Goal: Transaction & Acquisition: Obtain resource

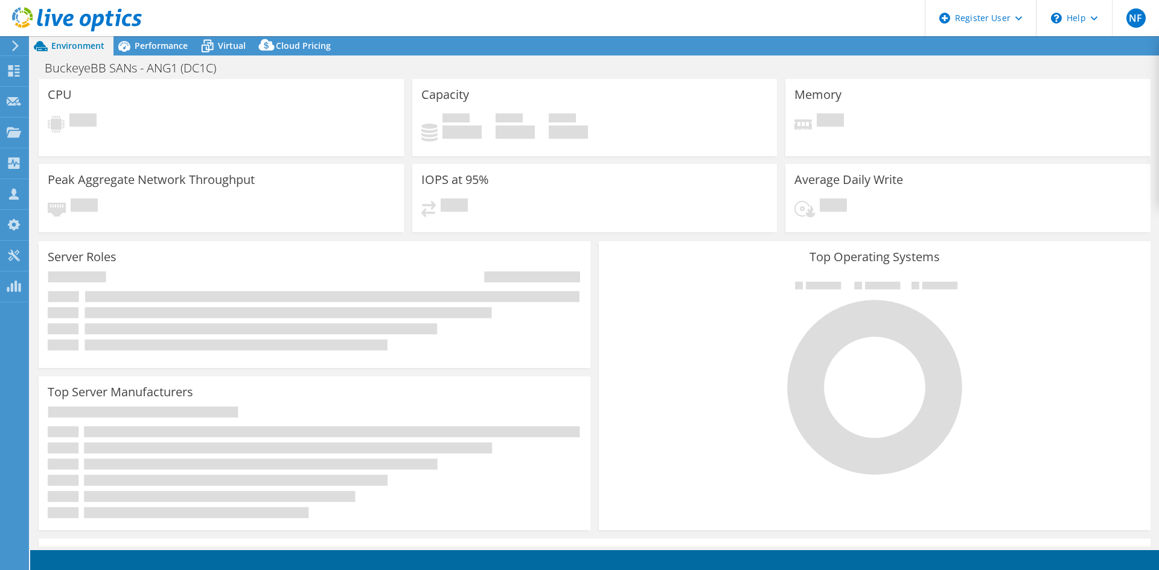
select select "USD"
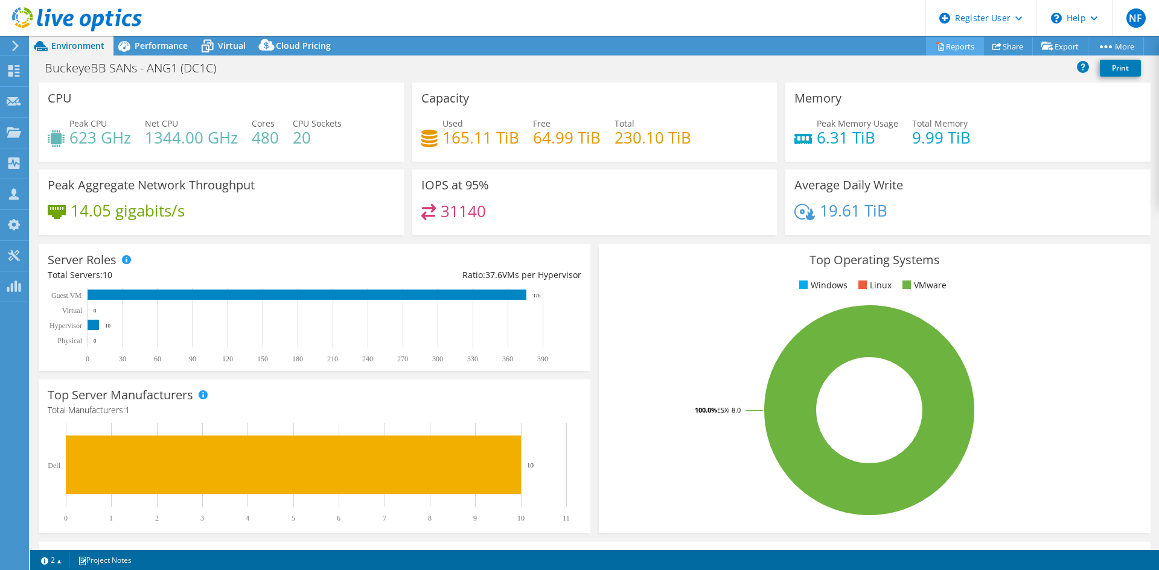
click at [954, 43] on link "Reports" at bounding box center [955, 46] width 58 height 19
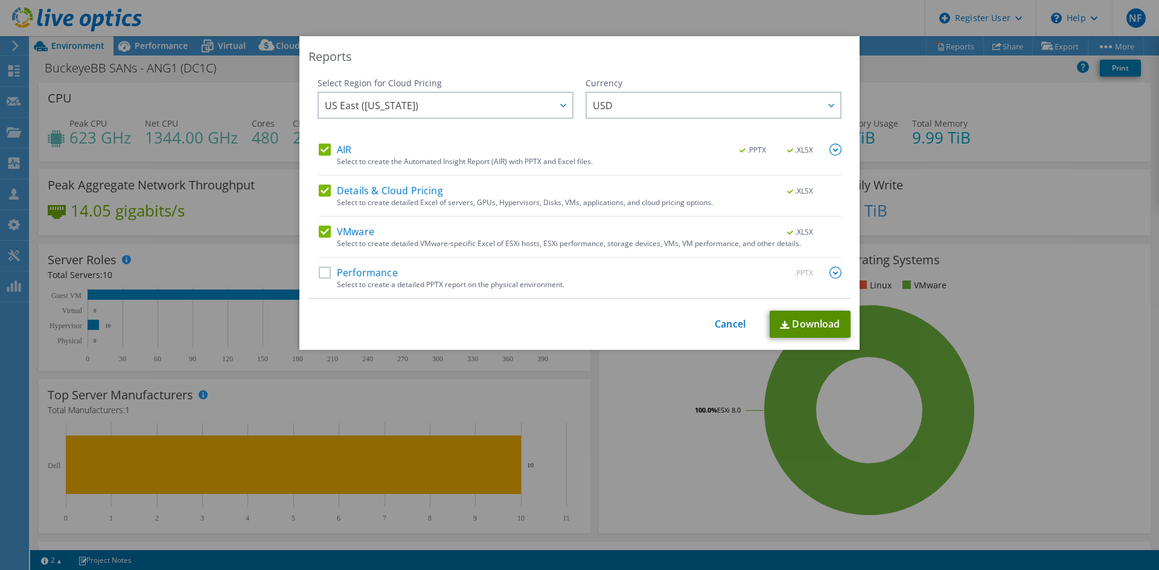
click at [809, 325] on link "Download" at bounding box center [810, 324] width 81 height 27
click at [215, 75] on div "Reports Select Region for Cloud Pricing Asia Pacific (Hong Kong) Asia Pacific (…" at bounding box center [579, 285] width 1159 height 498
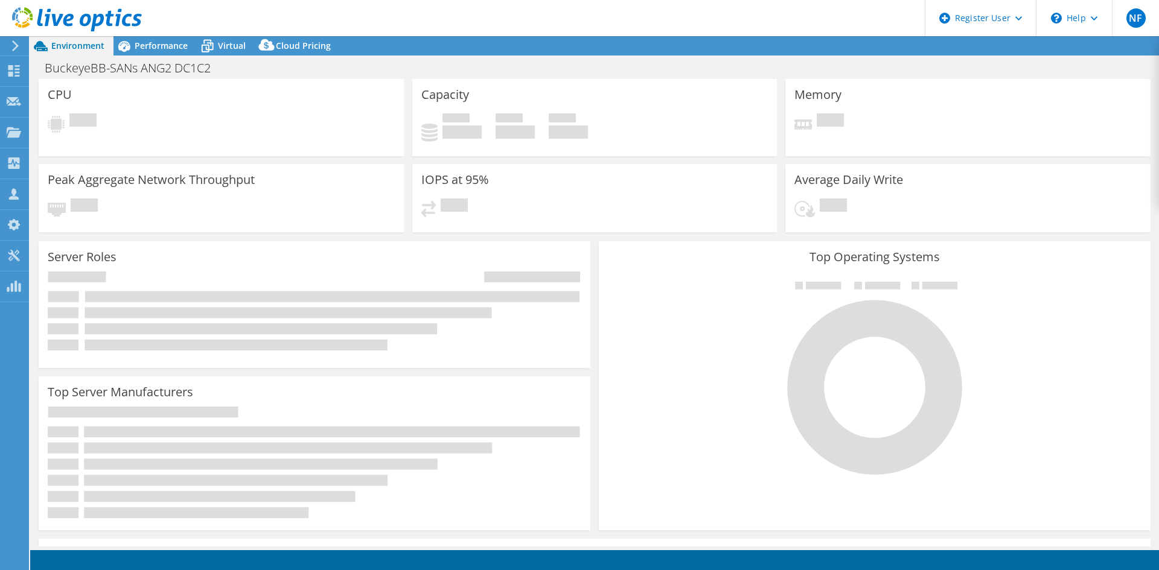
select select "USD"
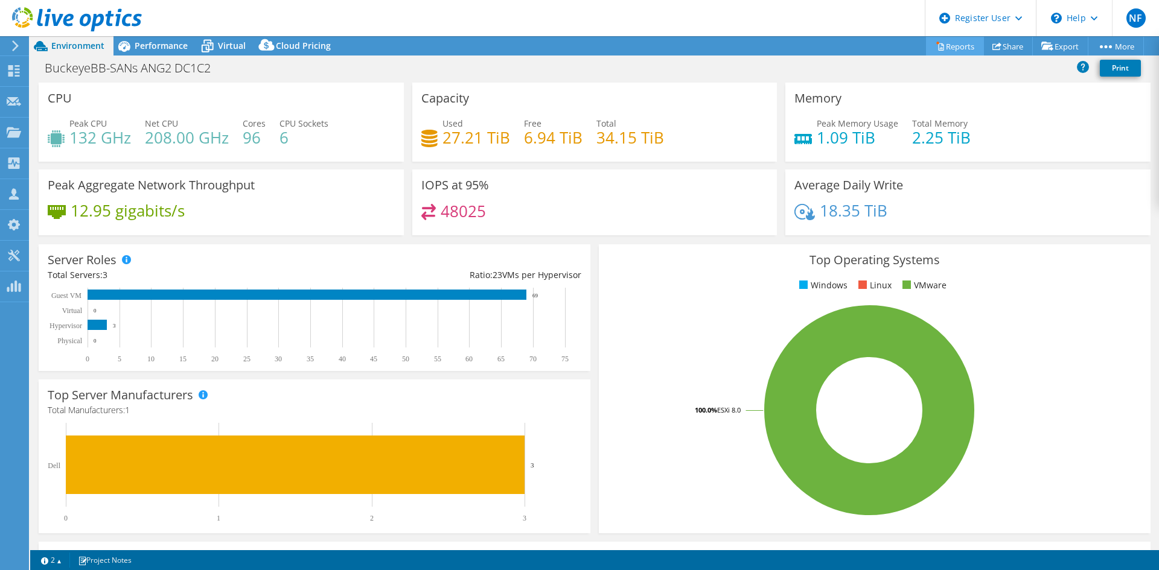
click at [949, 43] on link "Reports" at bounding box center [955, 46] width 58 height 19
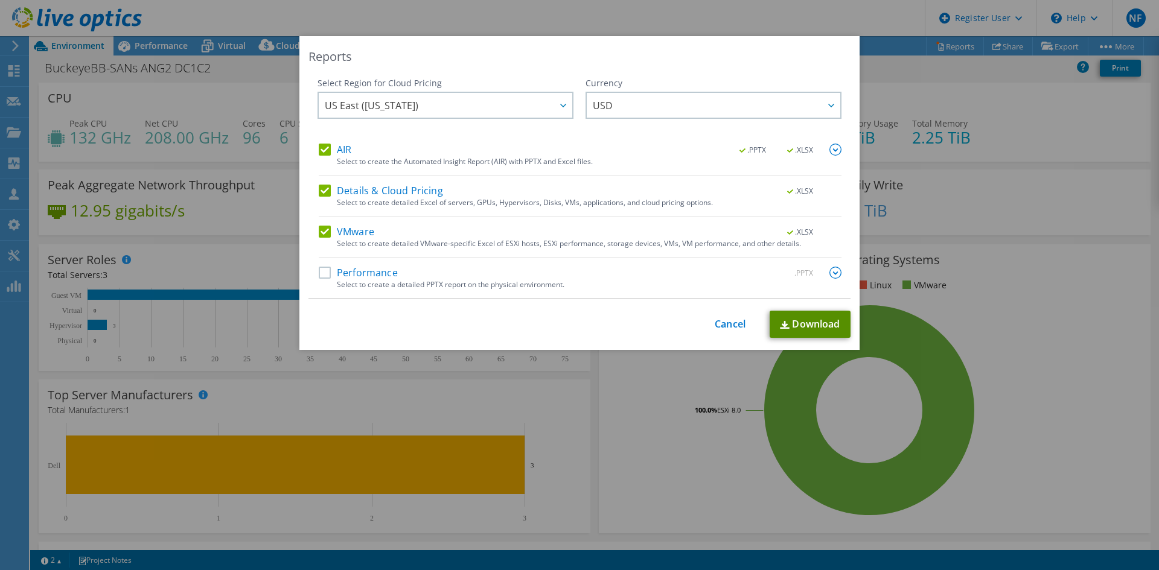
click at [819, 326] on link "Download" at bounding box center [810, 324] width 81 height 27
drag, startPoint x: 721, startPoint y: 327, endPoint x: 664, endPoint y: 318, distance: 57.4
click at [721, 327] on link "Cancel" at bounding box center [730, 324] width 31 height 11
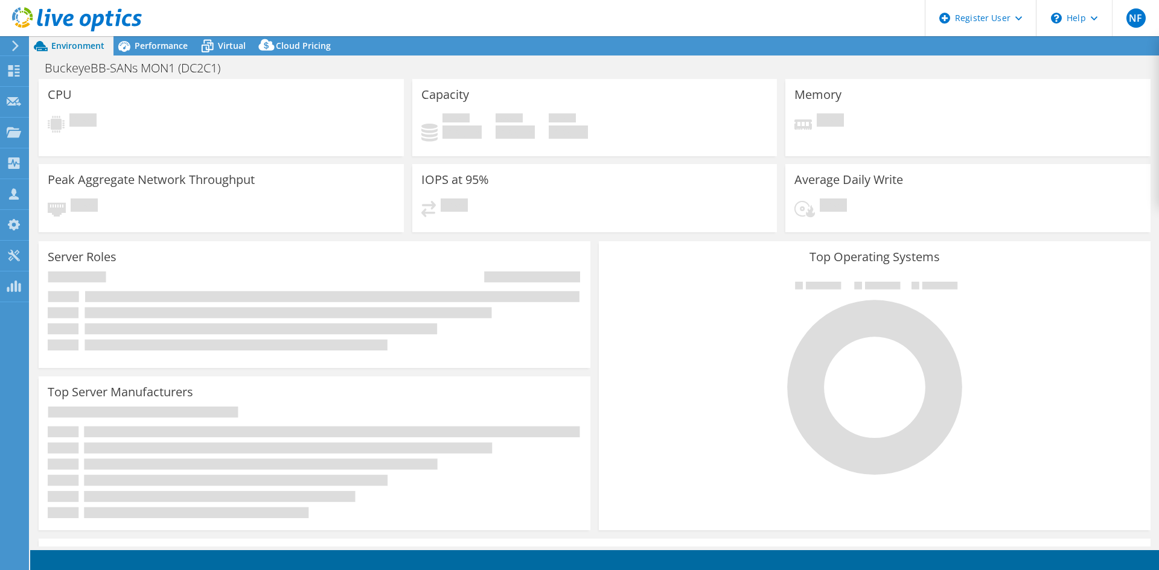
select select "USD"
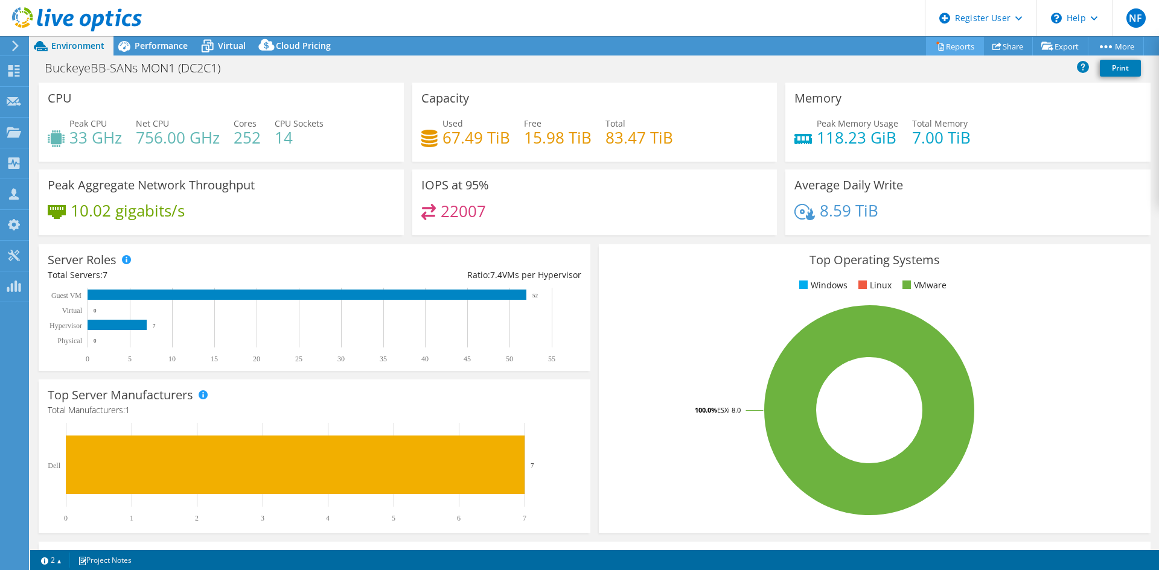
click at [937, 49] on link "Reports" at bounding box center [955, 46] width 58 height 19
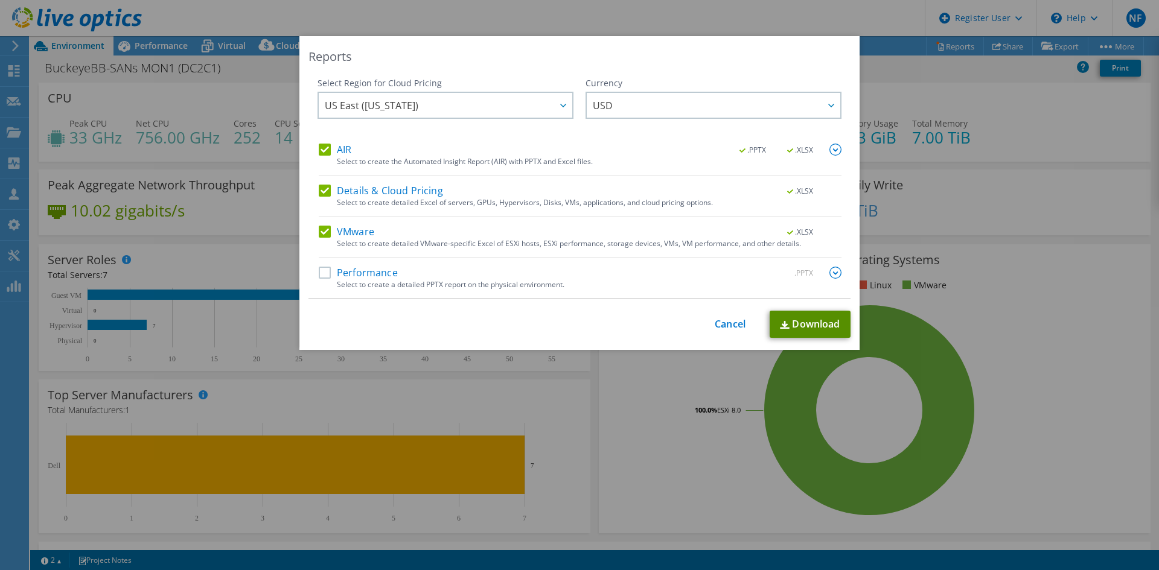
click at [788, 321] on link "Download" at bounding box center [810, 324] width 81 height 27
click at [733, 326] on link "Cancel" at bounding box center [730, 324] width 31 height 11
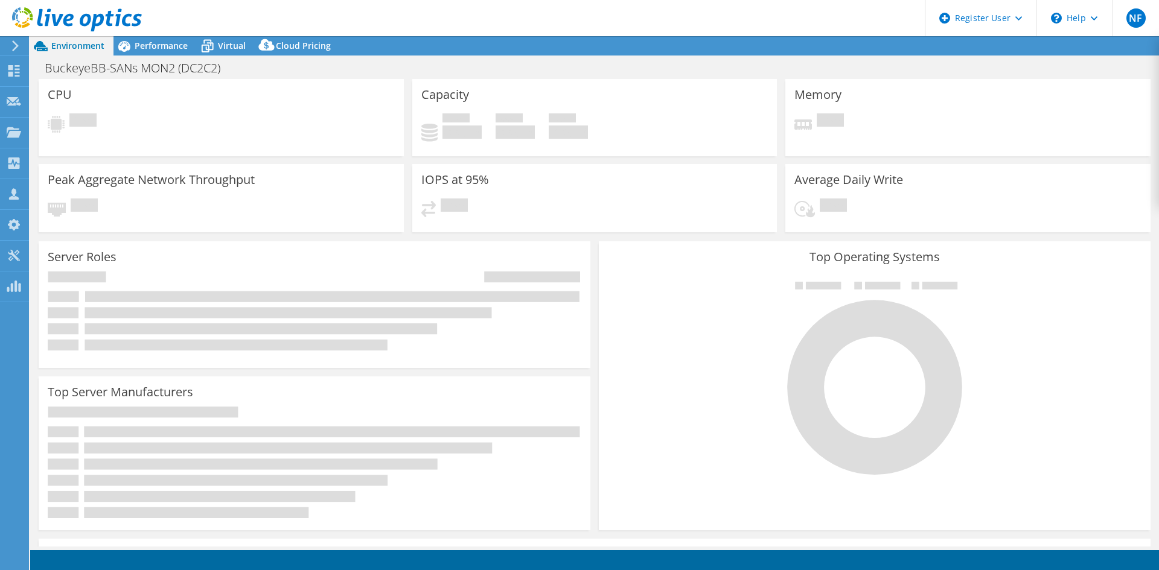
select select "USD"
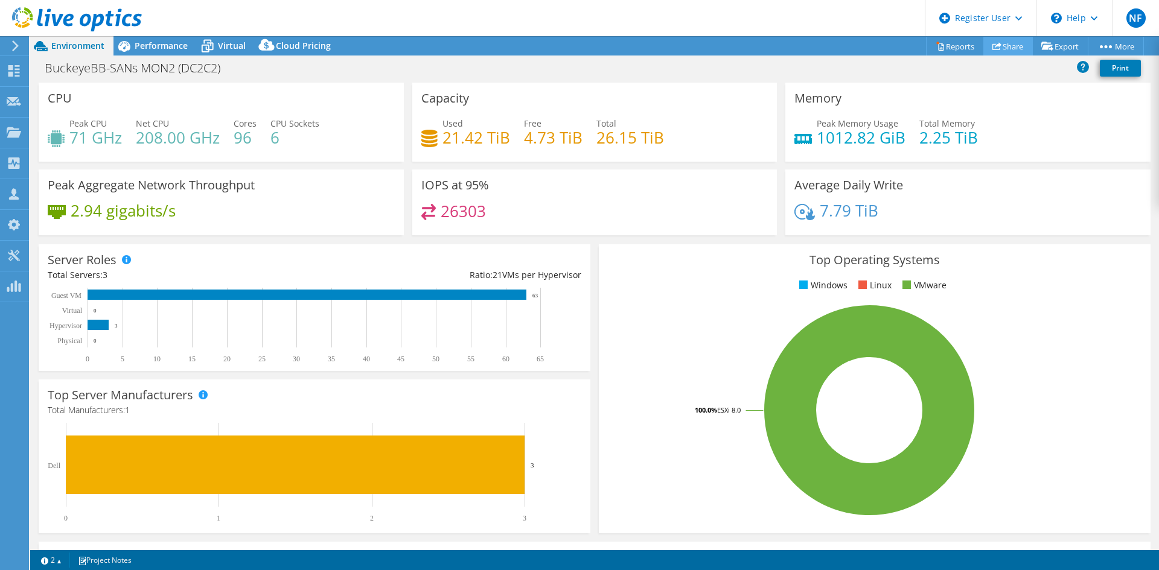
click at [992, 44] on use at bounding box center [996, 46] width 9 height 8
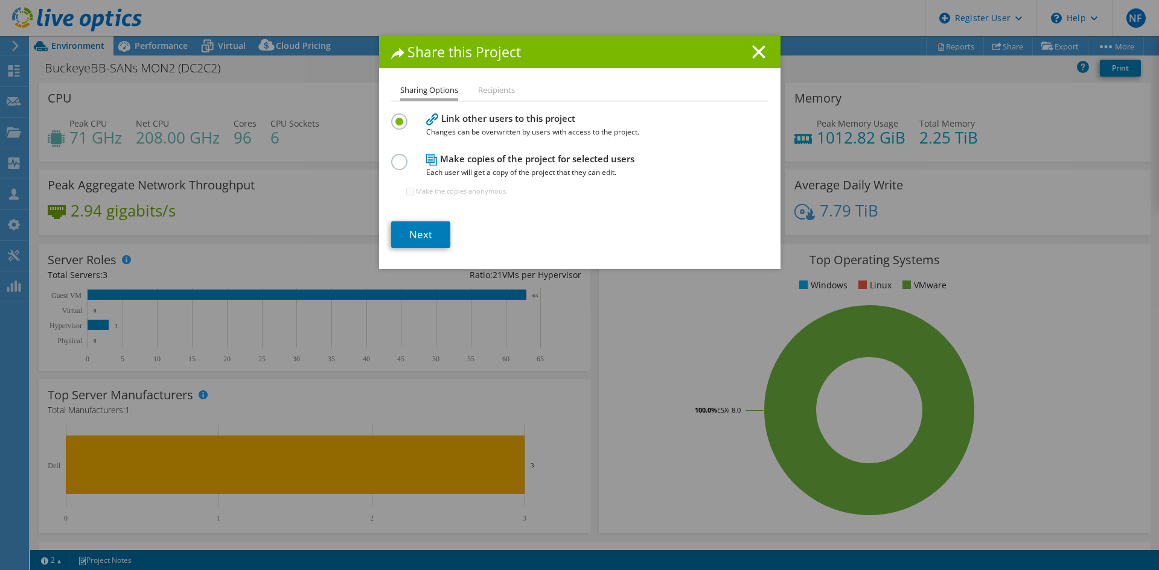
click at [745, 57] on h1 "Share this Project" at bounding box center [579, 52] width 377 height 14
click at [761, 51] on h1 "Share this Project" at bounding box center [579, 52] width 377 height 14
click at [752, 51] on icon at bounding box center [758, 51] width 13 height 13
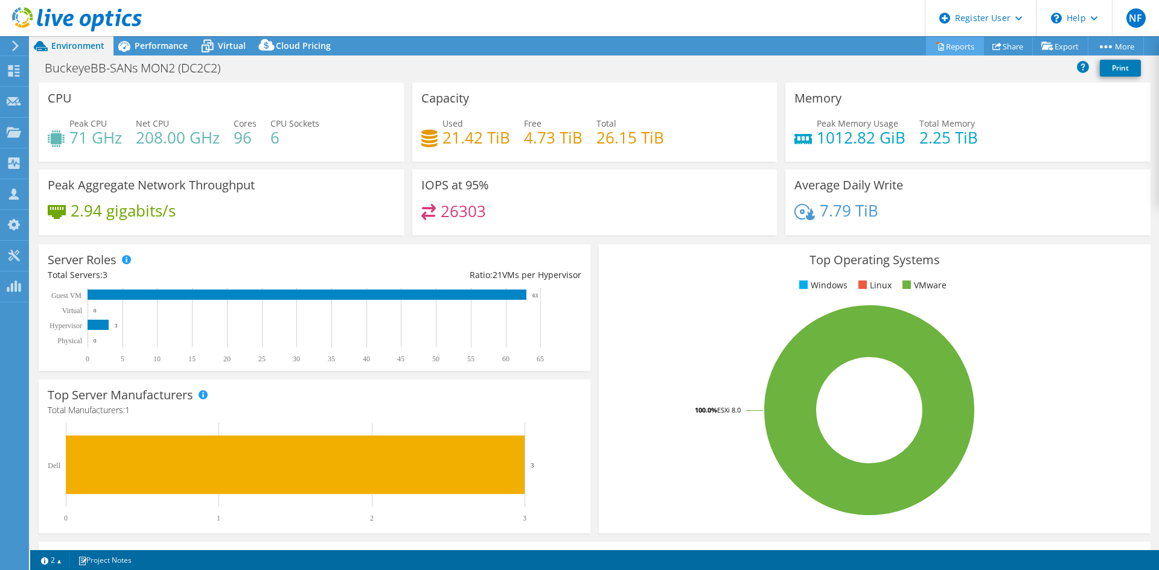
click at [965, 51] on link "Reports" at bounding box center [955, 46] width 58 height 19
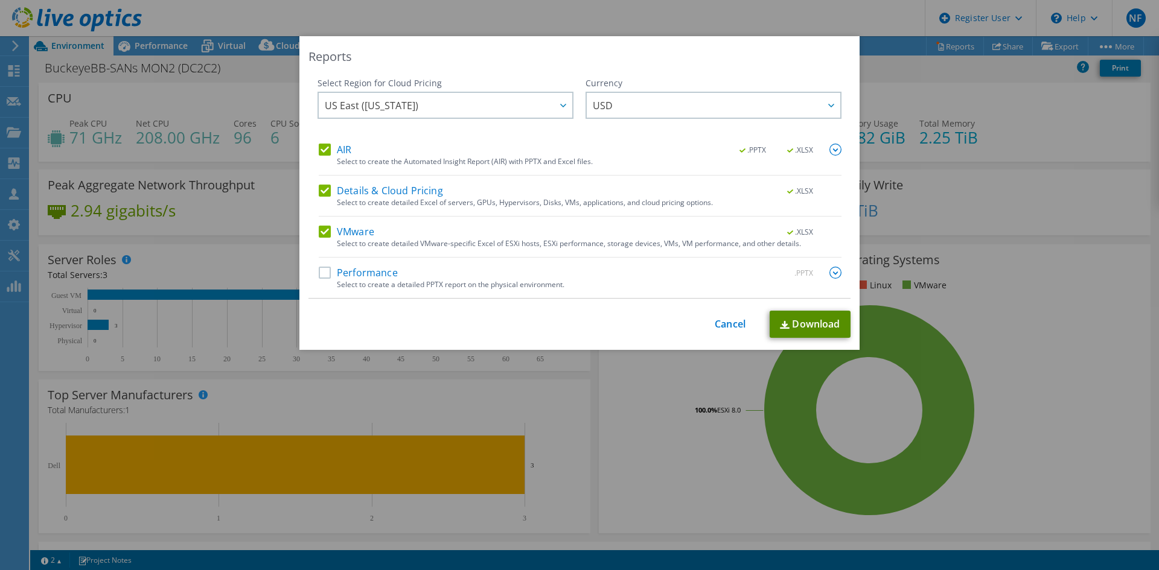
click at [780, 325] on img at bounding box center [785, 325] width 10 height 8
click at [736, 325] on link "Cancel" at bounding box center [730, 324] width 31 height 11
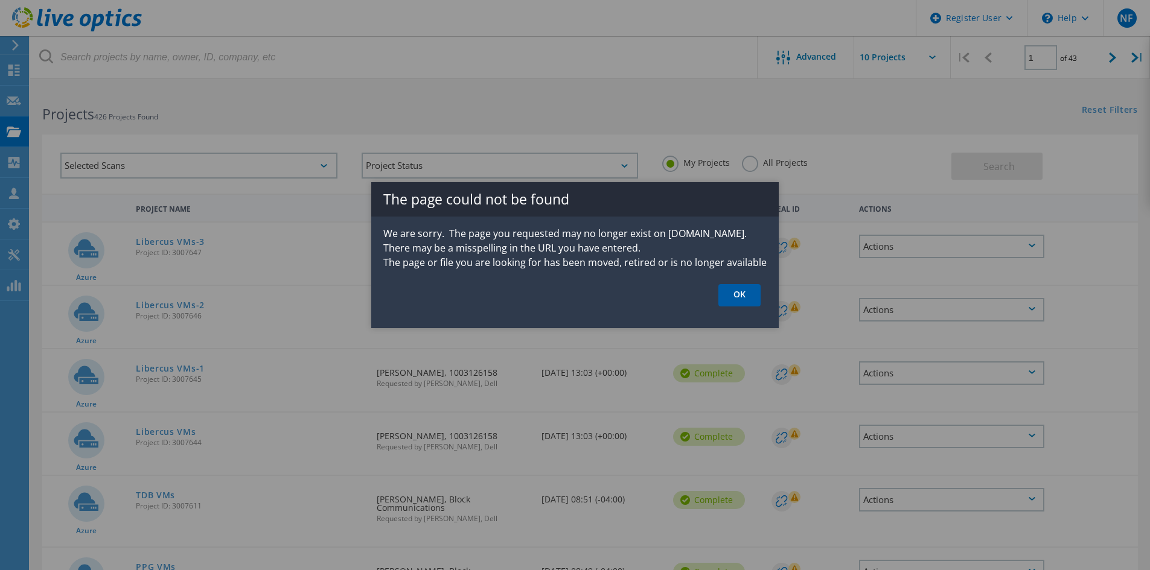
click at [735, 292] on link "OK" at bounding box center [739, 295] width 42 height 22
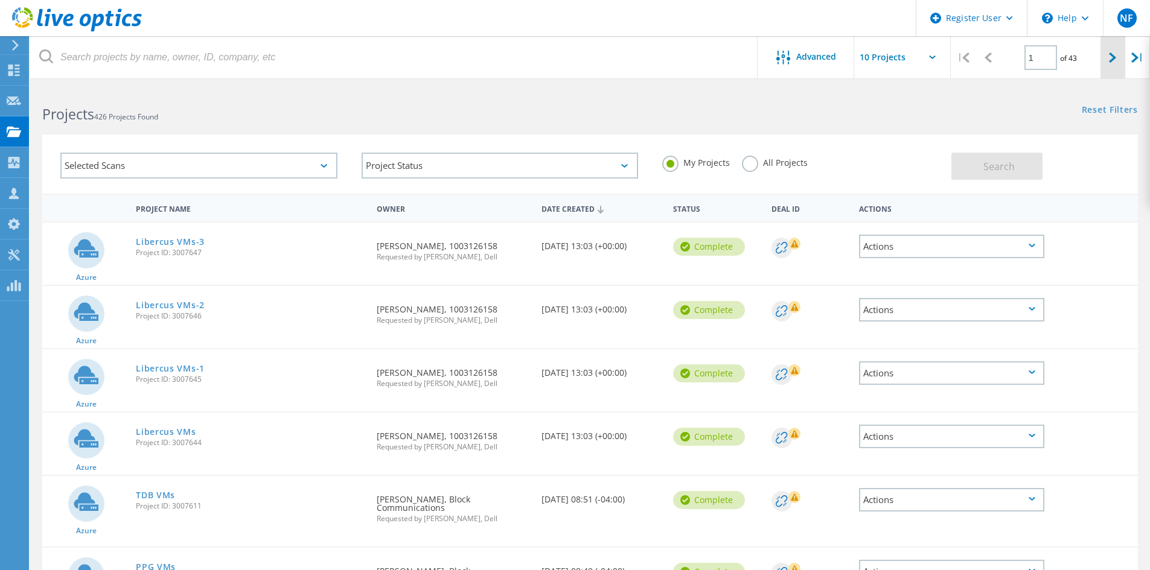
click at [1114, 64] on div at bounding box center [1112, 57] width 25 height 43
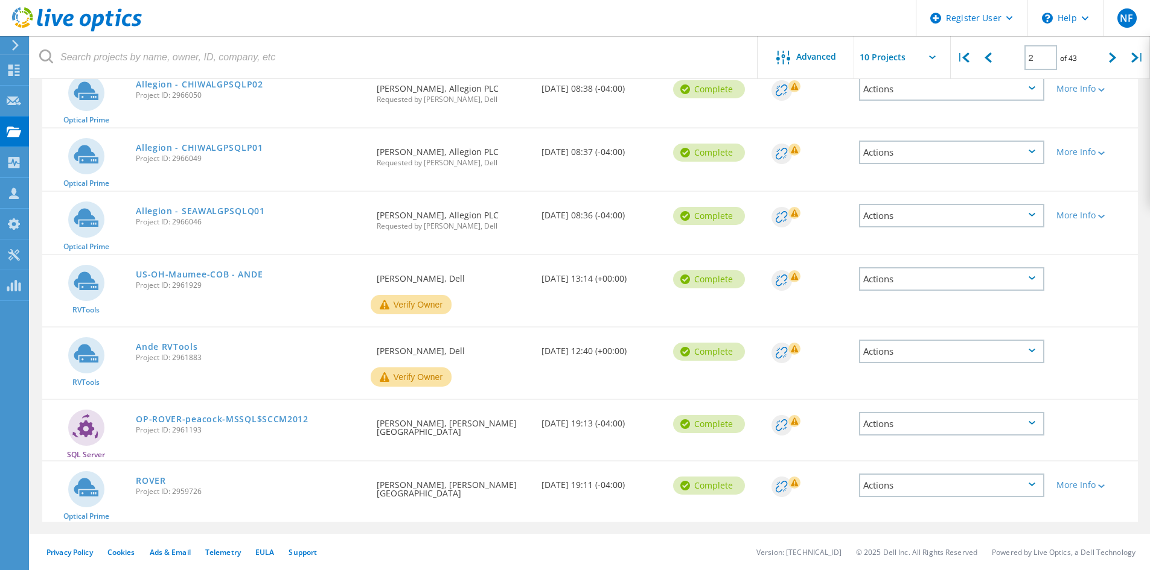
scroll to position [51, 0]
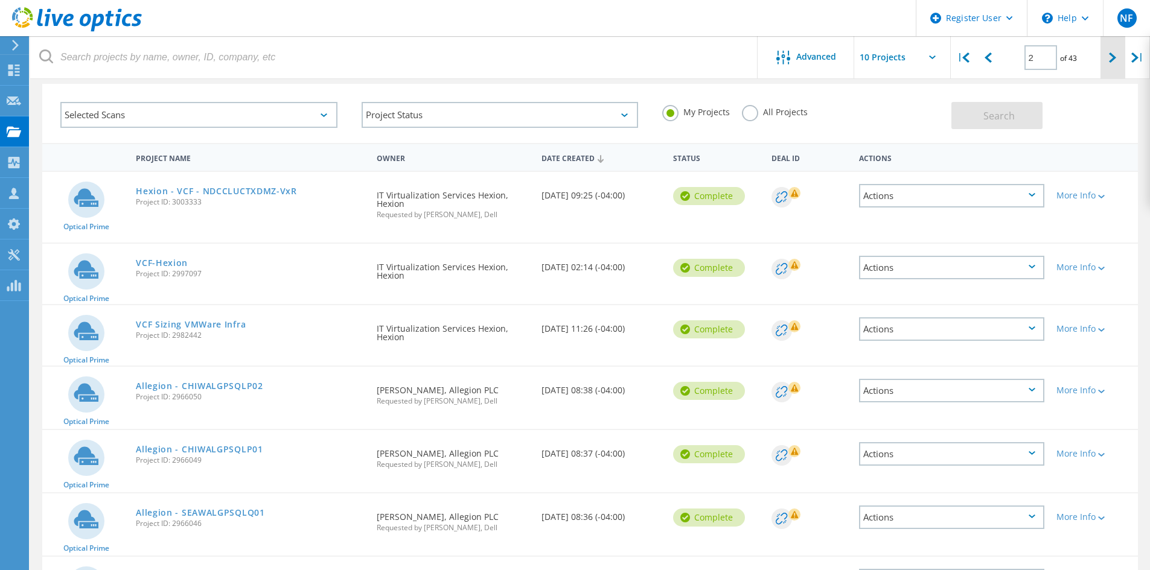
click at [1106, 56] on div at bounding box center [1112, 57] width 25 height 43
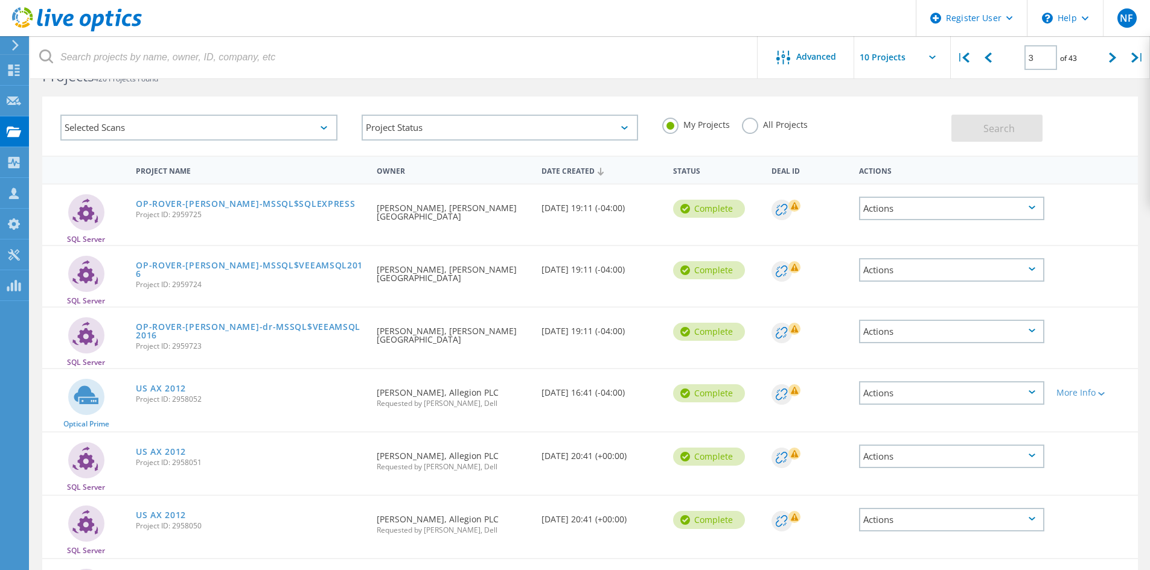
scroll to position [26, 0]
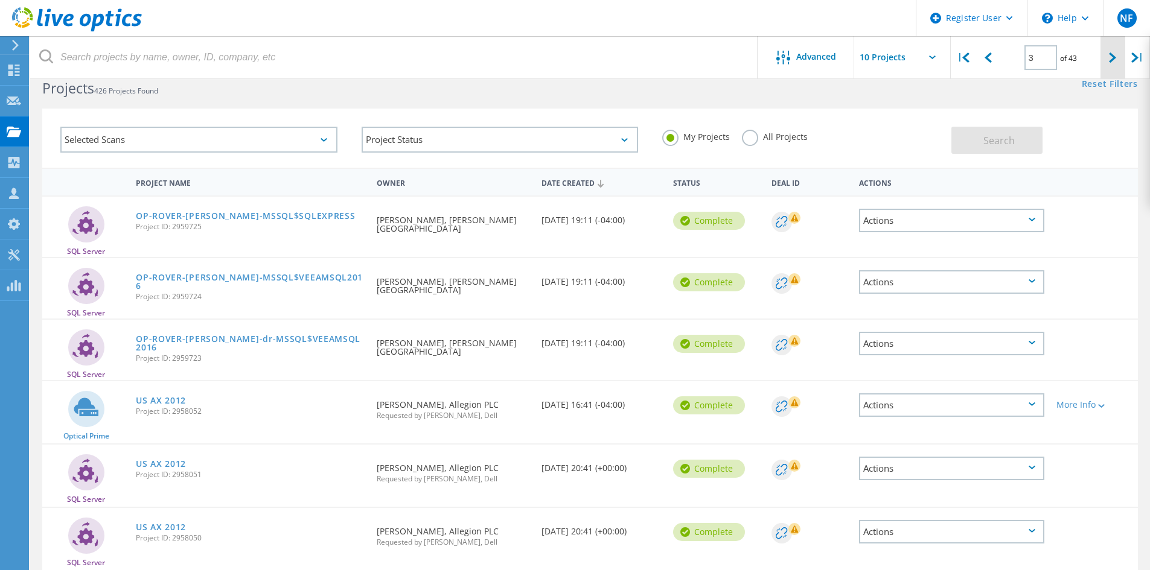
click at [1115, 56] on icon at bounding box center [1112, 58] width 7 height 10
type input "4"
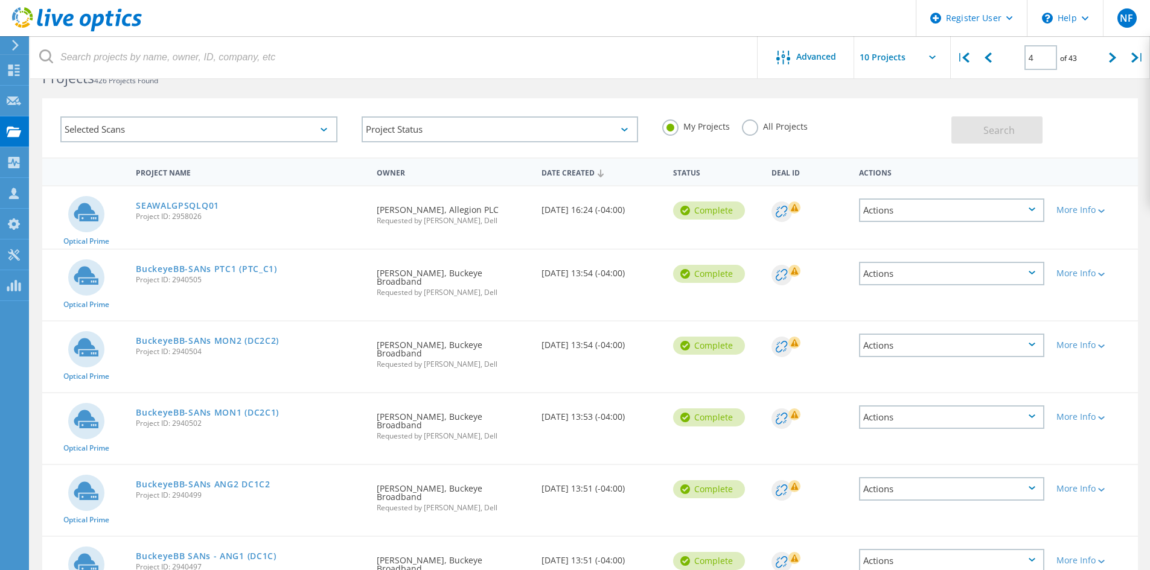
scroll to position [31, 0]
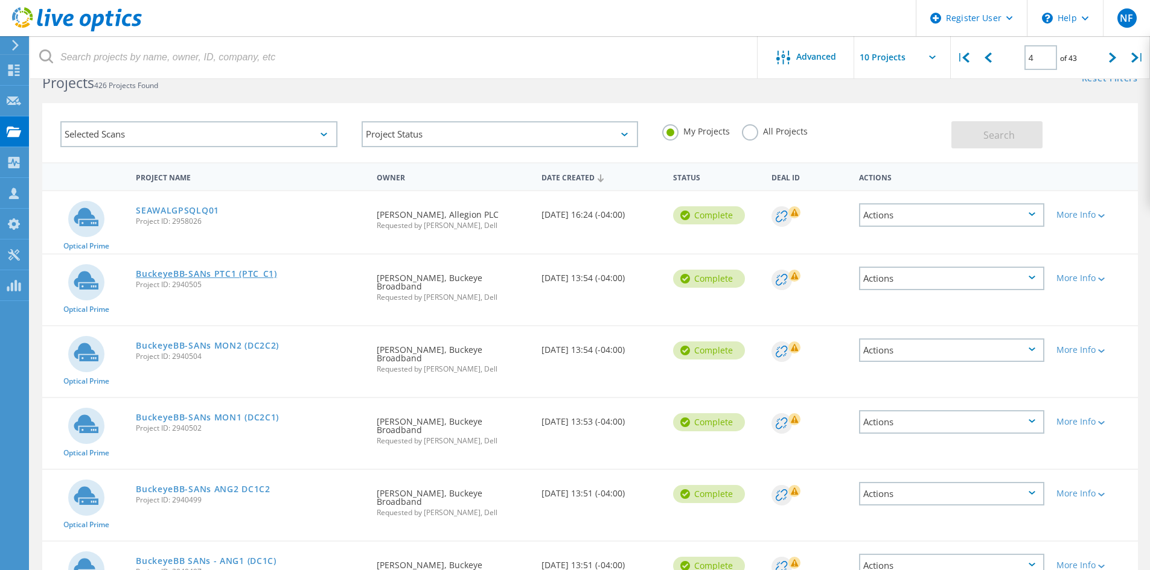
click at [235, 275] on link "BuckeyeBB-SANs PTC1 (PTC_C1)" at bounding box center [206, 274] width 141 height 8
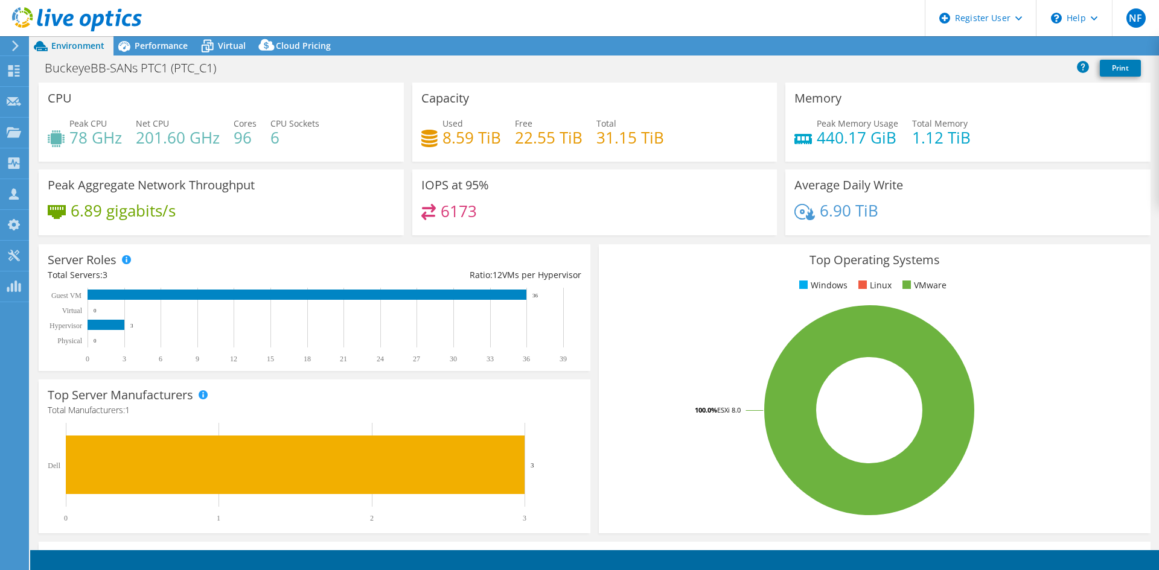
select select "USD"
click at [957, 48] on link "Reports" at bounding box center [955, 46] width 58 height 19
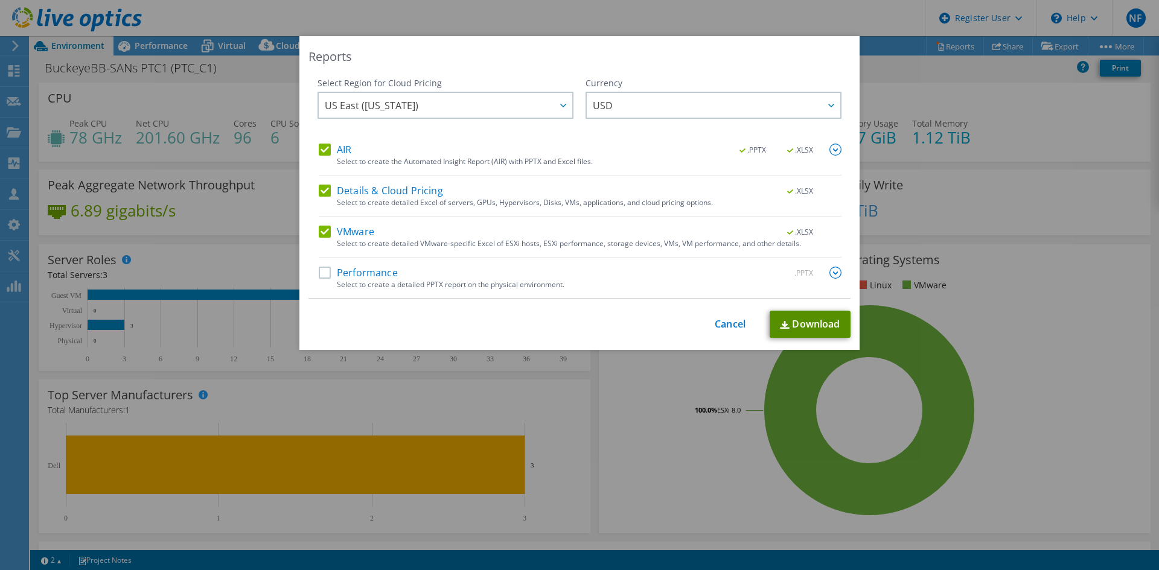
click at [799, 329] on link "Download" at bounding box center [810, 324] width 81 height 27
click at [319, 276] on label "Performance" at bounding box center [358, 273] width 79 height 12
click at [0, 0] on input "Performance" at bounding box center [0, 0] width 0 height 0
click at [721, 321] on link "Cancel" at bounding box center [730, 324] width 31 height 11
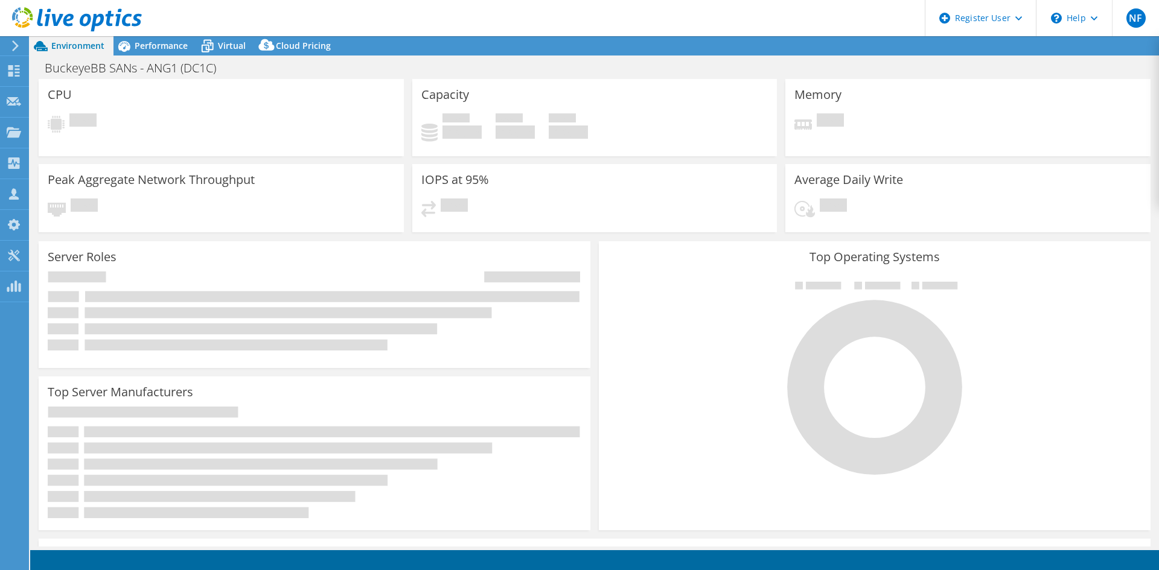
select select "USD"
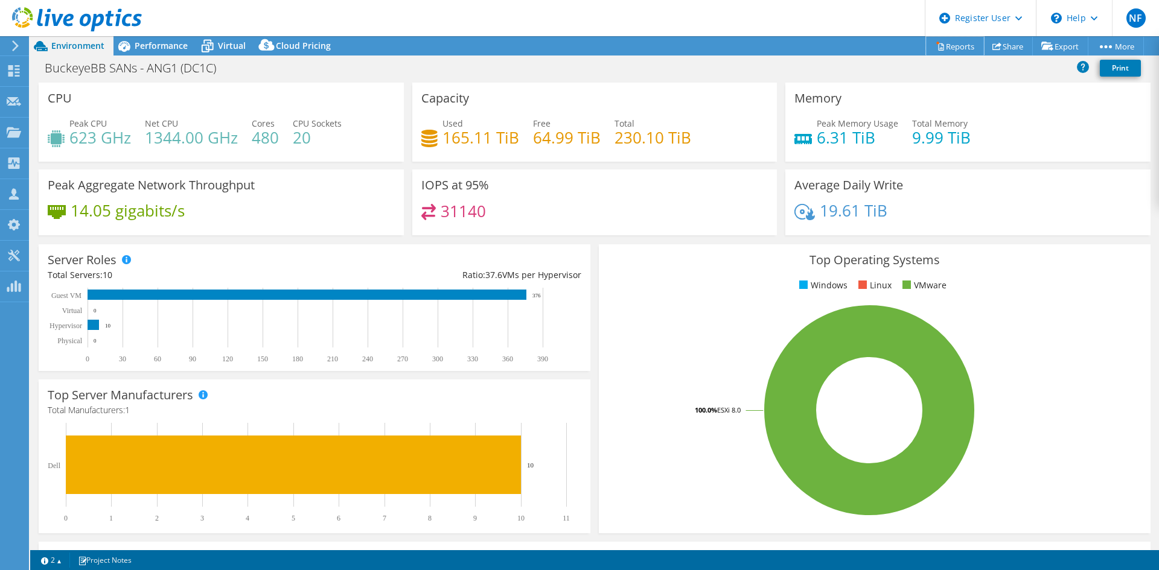
click at [936, 49] on icon at bounding box center [940, 46] width 9 height 9
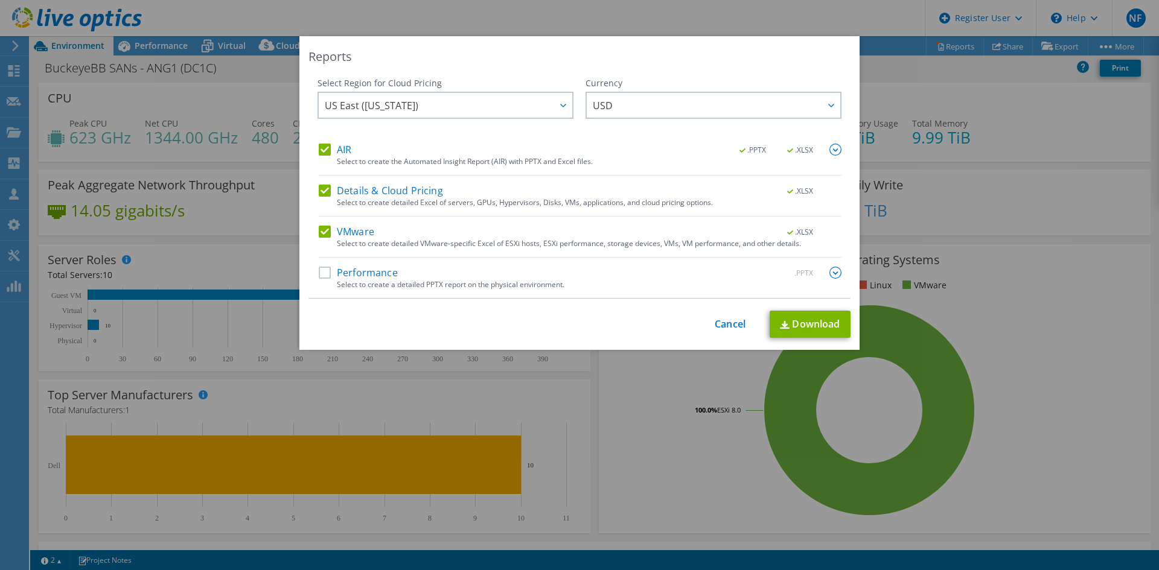
click at [319, 272] on label "Performance" at bounding box center [358, 273] width 79 height 12
click at [0, 0] on input "Performance" at bounding box center [0, 0] width 0 height 0
click at [814, 319] on link "Download" at bounding box center [810, 324] width 81 height 27
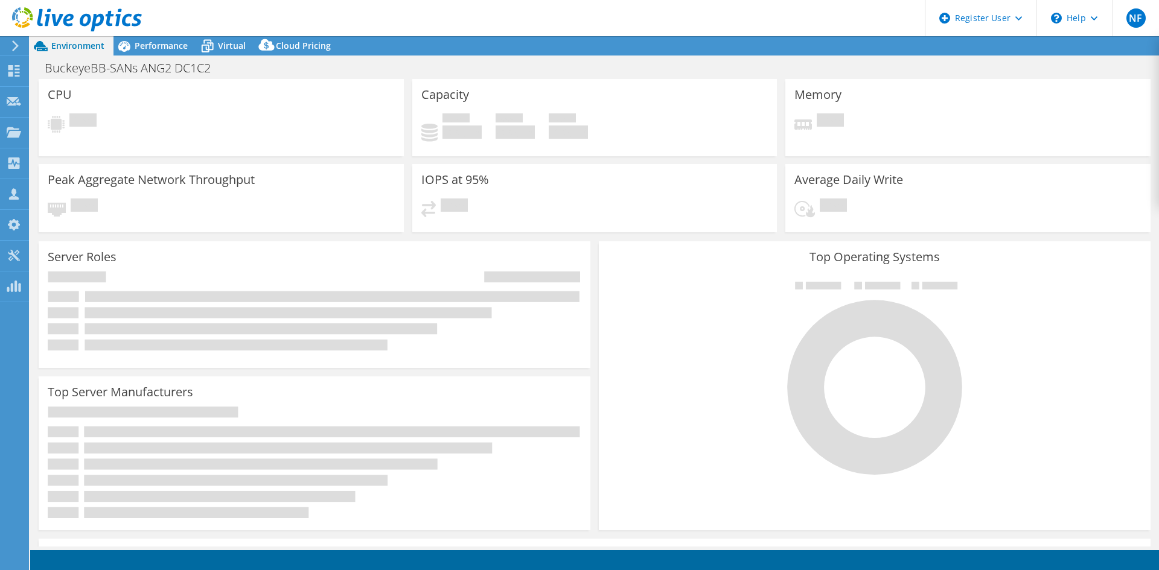
select select "USD"
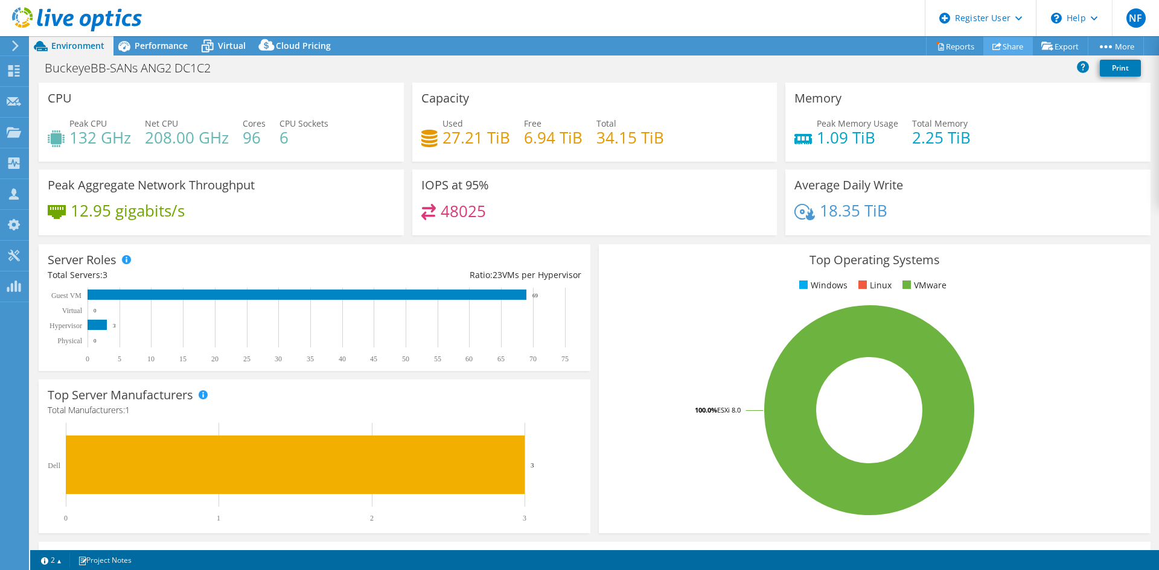
click at [993, 47] on icon at bounding box center [996, 46] width 9 height 9
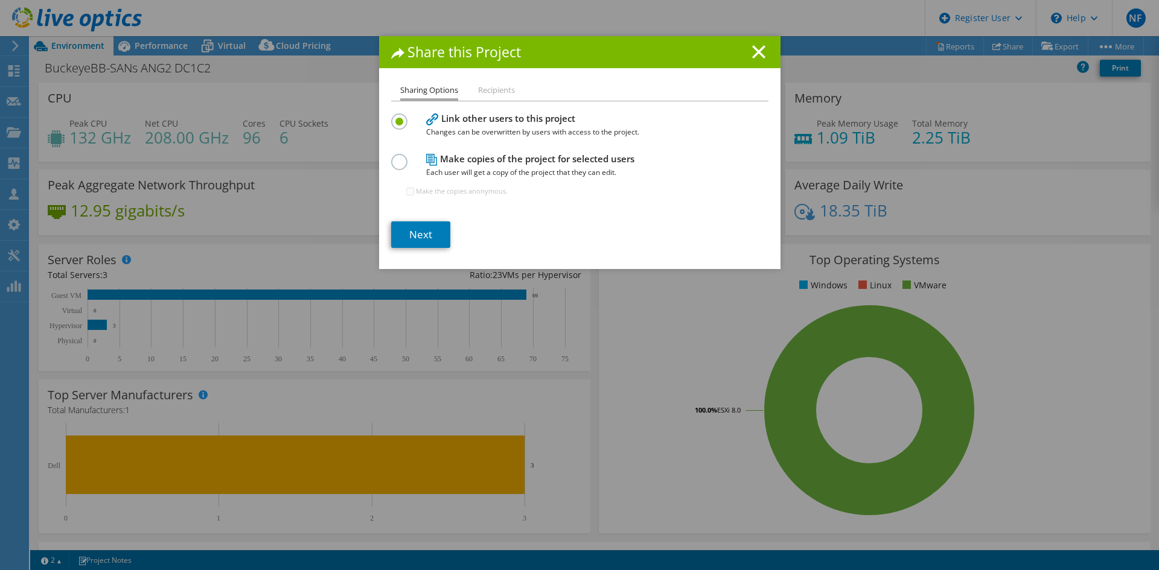
click at [763, 60] on div "Share this Project" at bounding box center [579, 52] width 401 height 32
click at [752, 51] on icon at bounding box center [758, 51] width 13 height 13
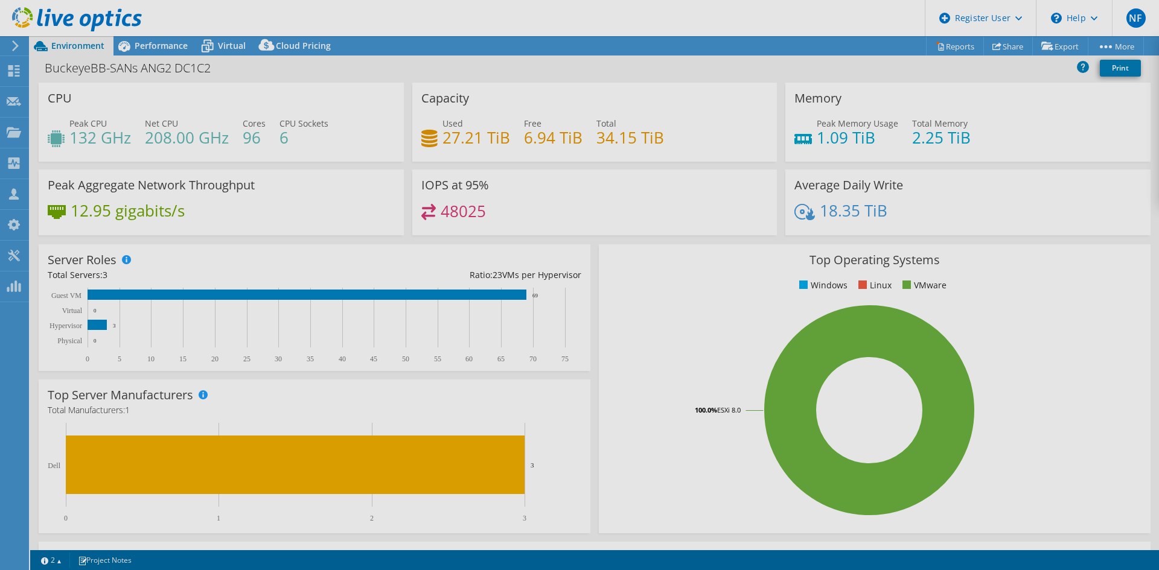
click at [939, 53] on div at bounding box center [579, 285] width 1159 height 570
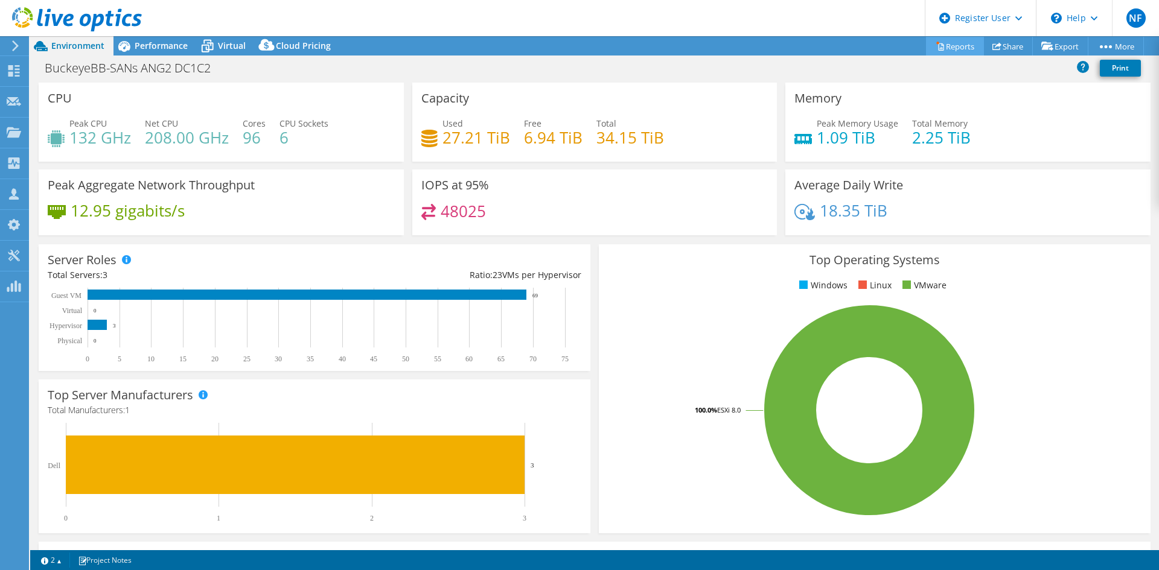
click at [936, 45] on icon at bounding box center [940, 46] width 9 height 9
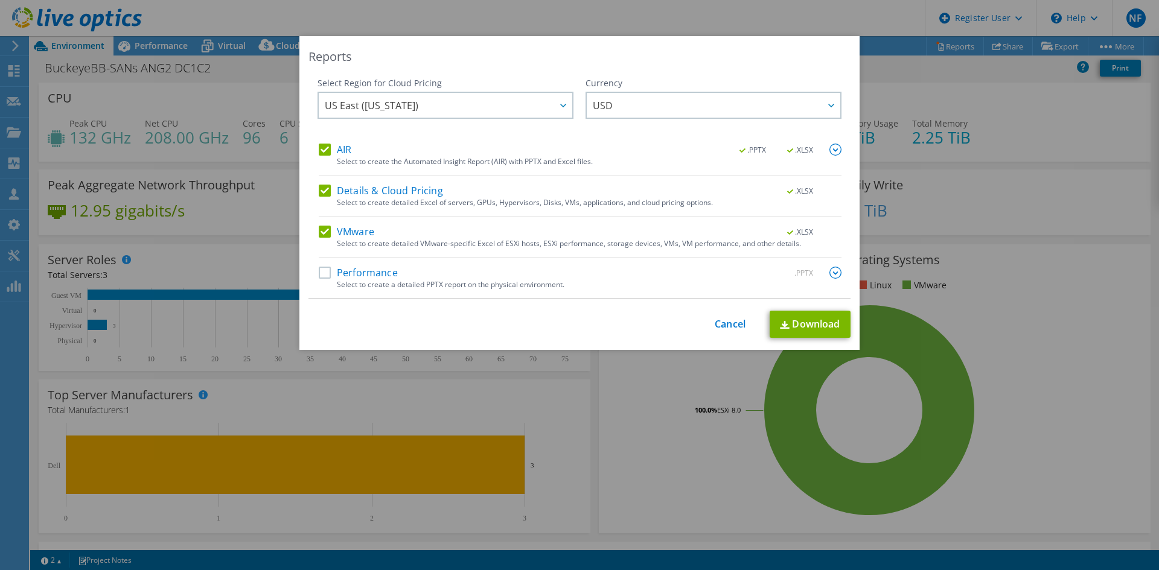
click at [313, 273] on div "Select Region for Cloud Pricing Asia Pacific (Hong Kong) Asia Pacific (Mumbai) …" at bounding box center [579, 188] width 542 height 222
click at [322, 274] on label "Performance" at bounding box center [358, 273] width 79 height 12
click at [0, 0] on input "Performance" at bounding box center [0, 0] width 0 height 0
click at [783, 327] on img at bounding box center [785, 325] width 10 height 8
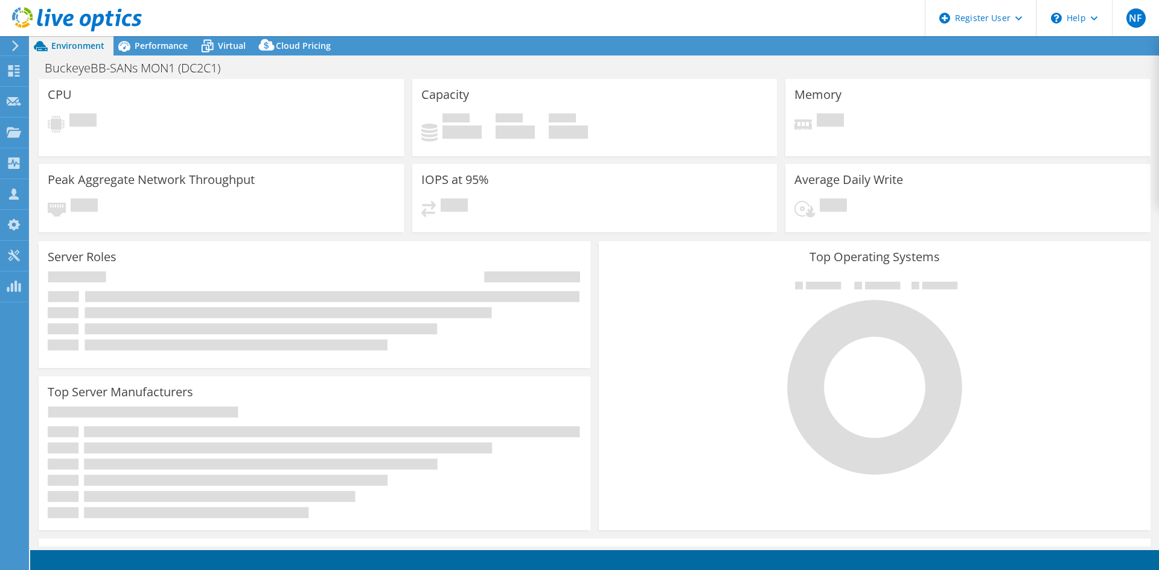
select select "USD"
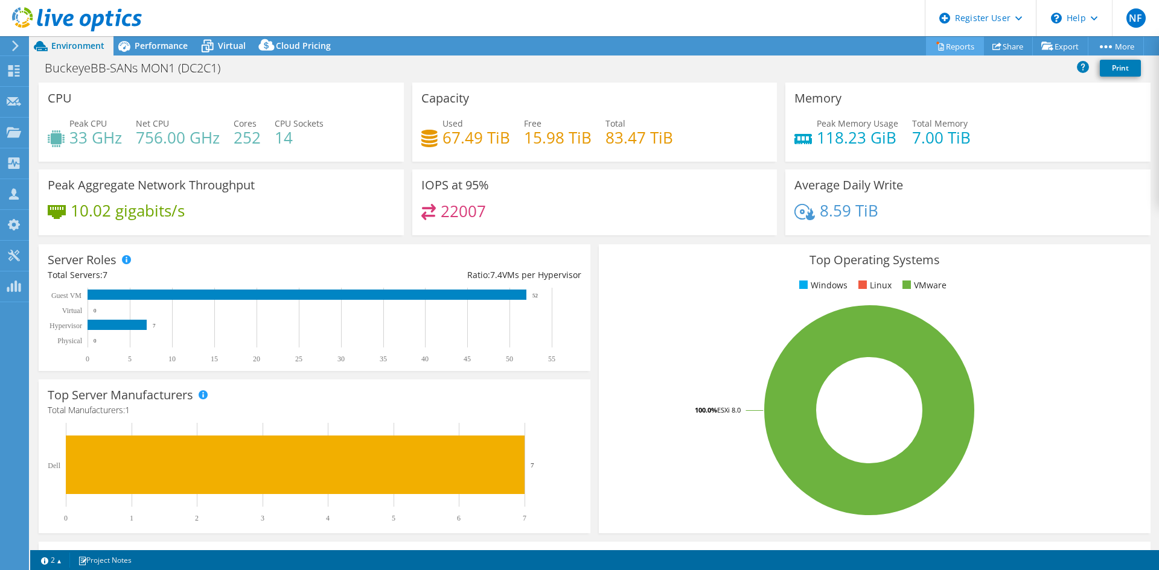
click at [960, 47] on link "Reports" at bounding box center [955, 46] width 58 height 19
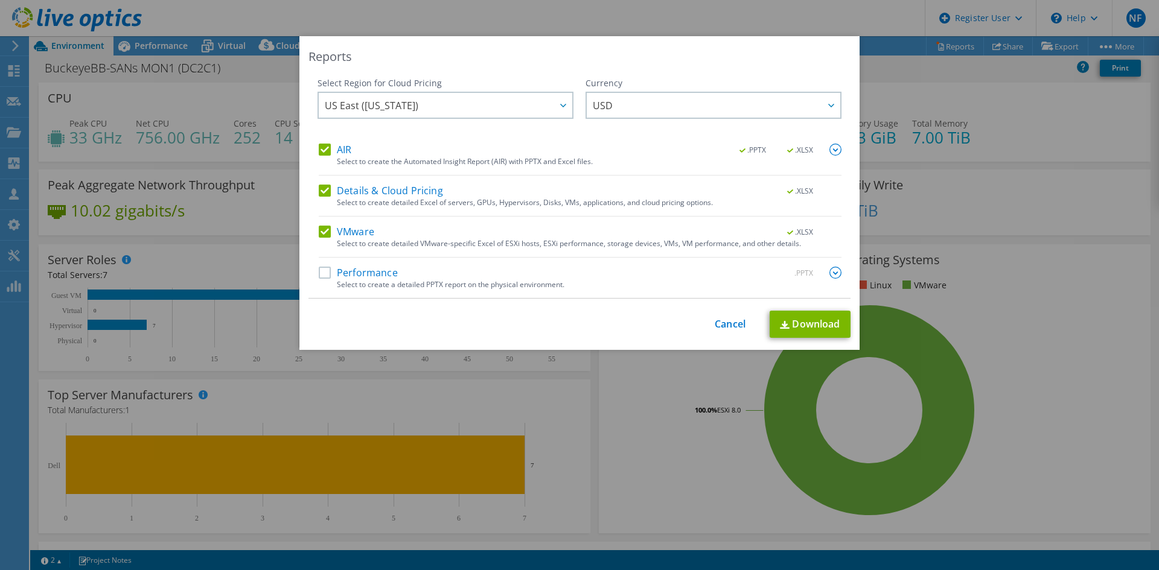
click at [323, 276] on label "Performance" at bounding box center [358, 273] width 79 height 12
click at [0, 0] on input "Performance" at bounding box center [0, 0] width 0 height 0
click at [814, 326] on link "Download" at bounding box center [810, 324] width 81 height 27
click at [711, 317] on div "This process may take a while, please wait... Cancel Download" at bounding box center [579, 324] width 542 height 27
click at [715, 333] on div "This process may take a while, please wait... Cancel Download" at bounding box center [579, 324] width 542 height 27
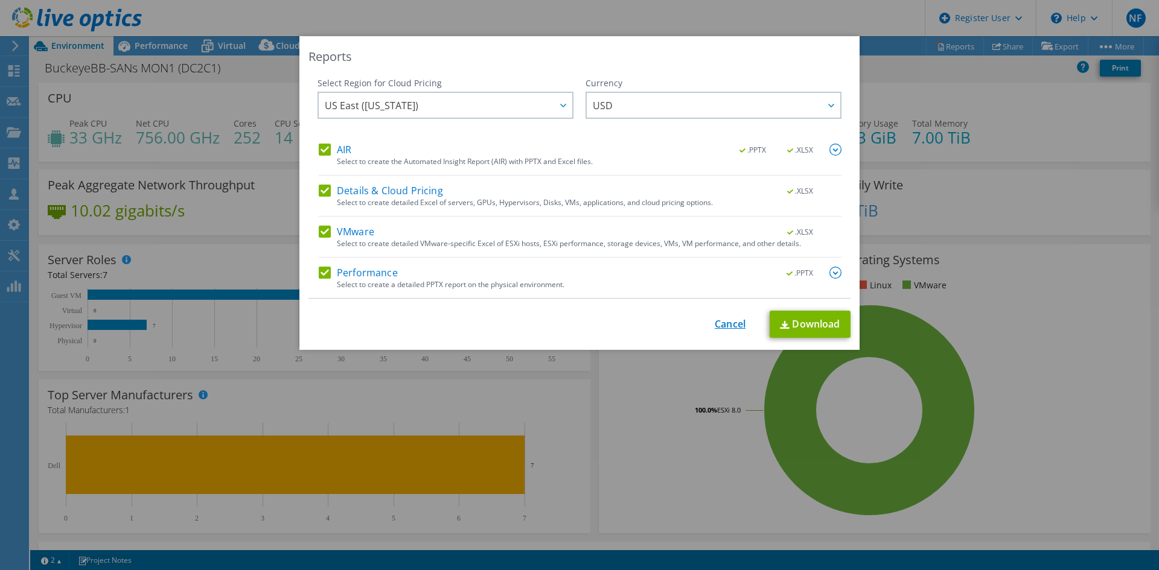
click at [721, 328] on link "Cancel" at bounding box center [730, 324] width 31 height 11
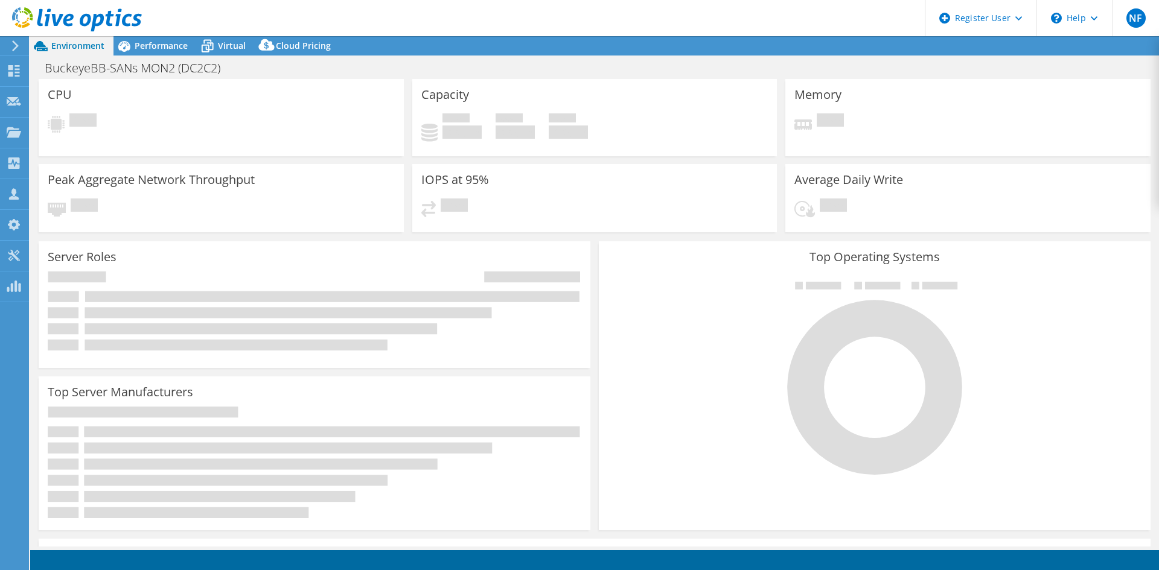
select select "USD"
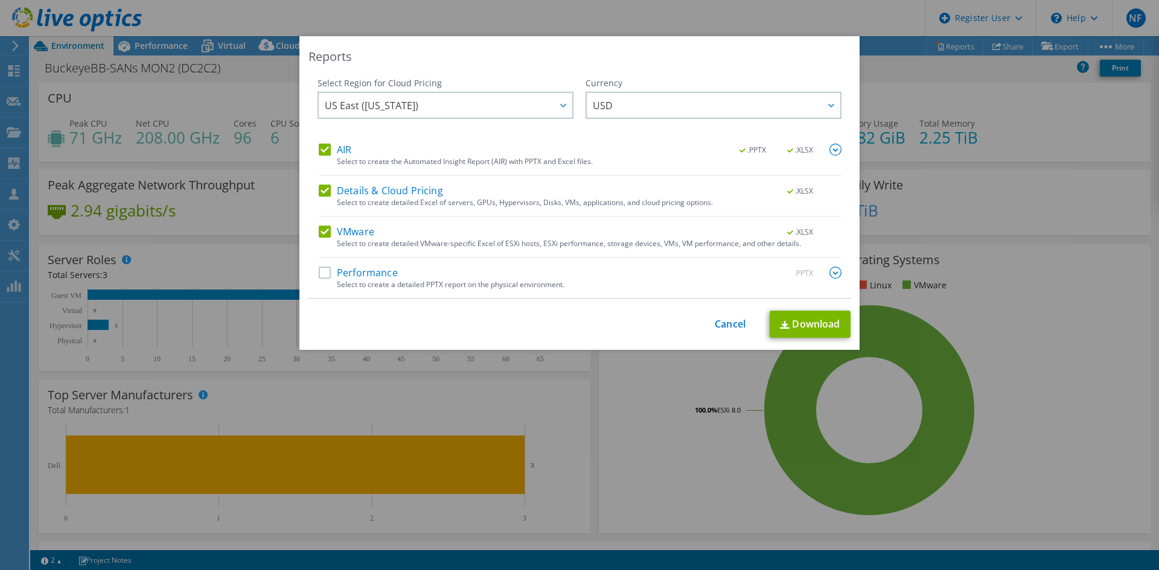
click at [328, 274] on label "Performance" at bounding box center [358, 273] width 79 height 12
click at [0, 0] on input "Performance" at bounding box center [0, 0] width 0 height 0
click at [788, 324] on link "Download" at bounding box center [810, 324] width 81 height 27
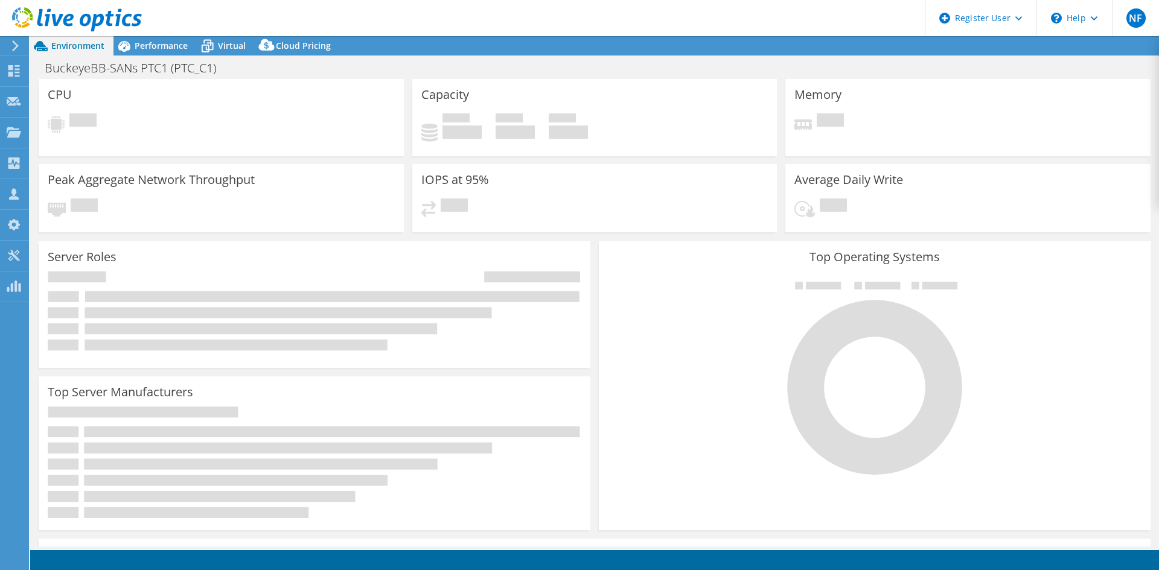
select select "USD"
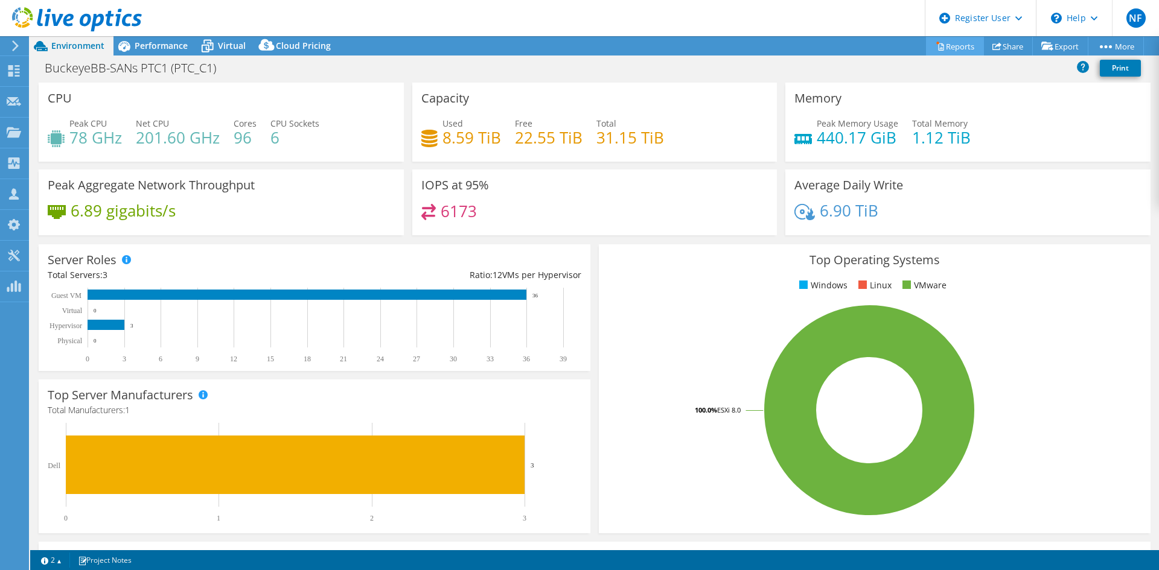
click at [942, 46] on link "Reports" at bounding box center [955, 46] width 58 height 19
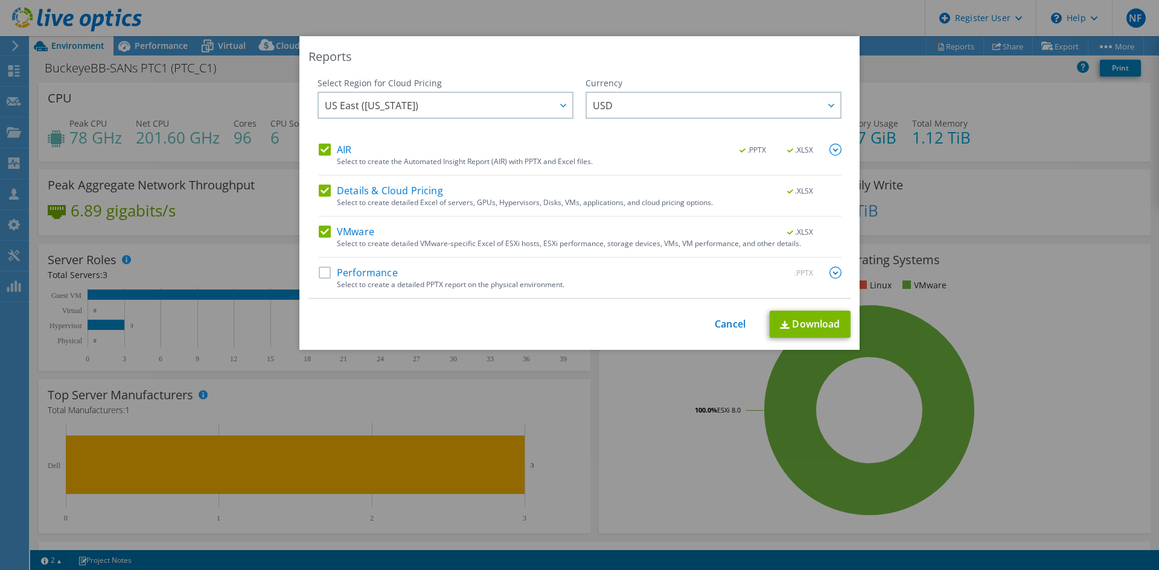
click at [320, 276] on label "Performance" at bounding box center [358, 273] width 79 height 12
click at [0, 0] on input "Performance" at bounding box center [0, 0] width 0 height 0
click at [780, 326] on img at bounding box center [785, 325] width 10 height 8
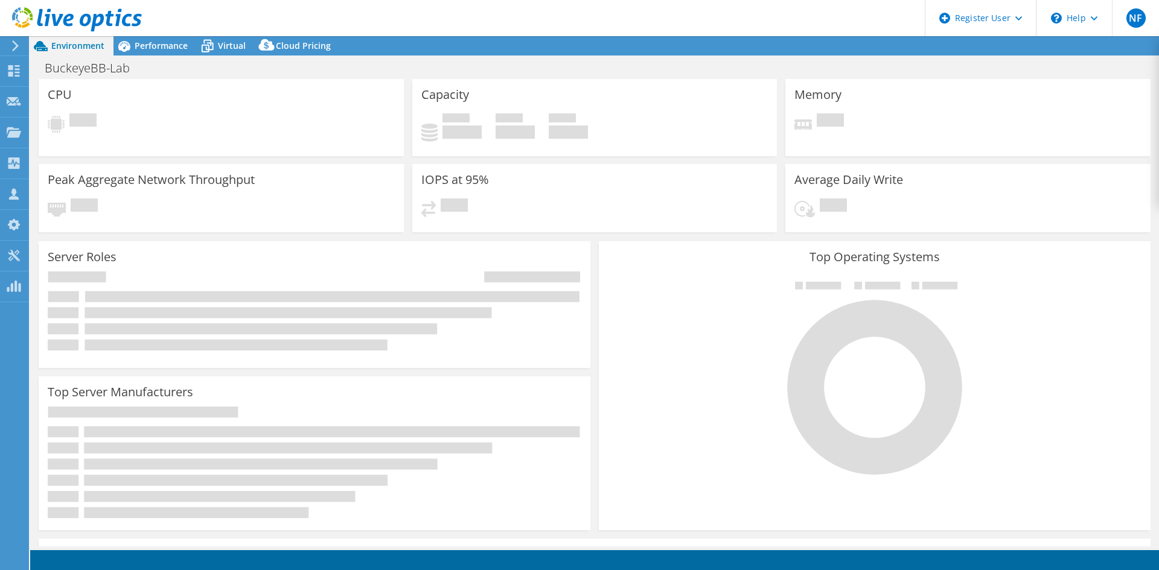
select select "USD"
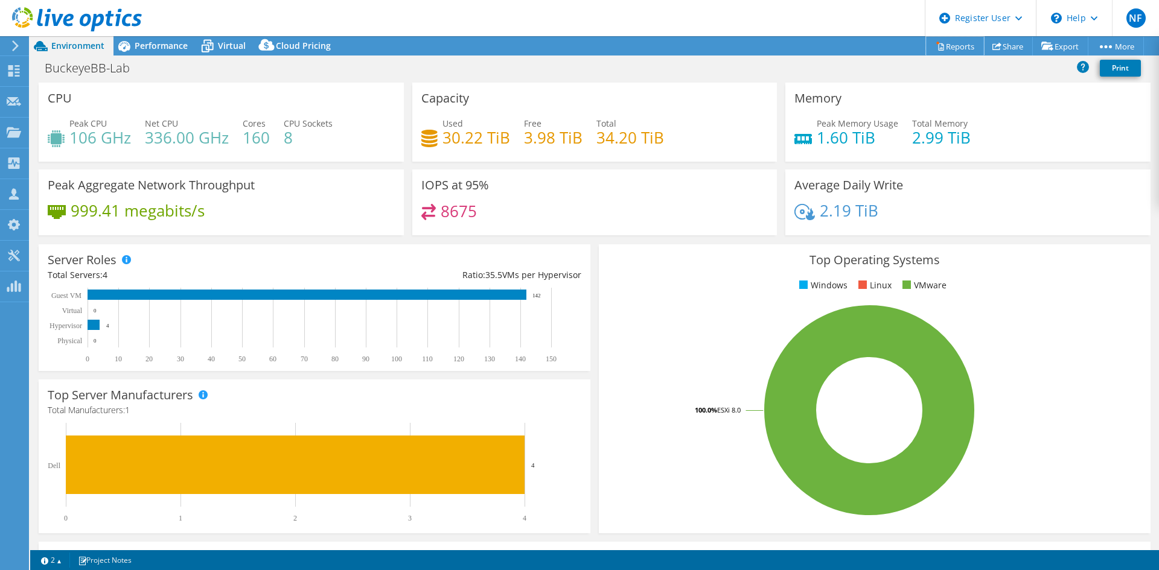
click at [956, 46] on link "Reports" at bounding box center [955, 46] width 58 height 19
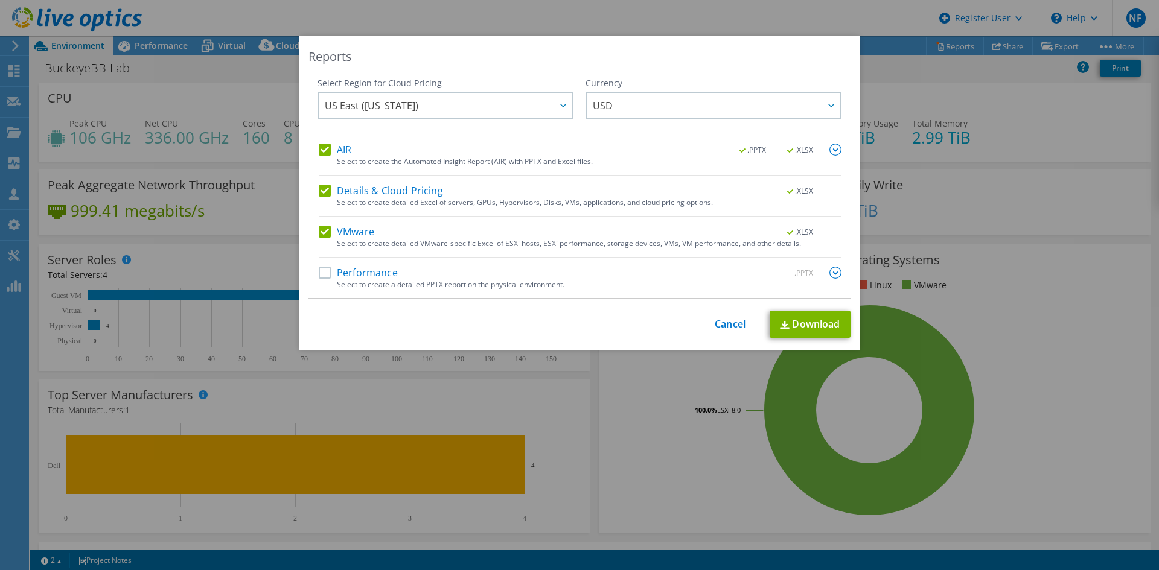
click at [325, 274] on label "Performance" at bounding box center [358, 273] width 79 height 12
click at [0, 0] on input "Performance" at bounding box center [0, 0] width 0 height 0
drag, startPoint x: 799, startPoint y: 328, endPoint x: 786, endPoint y: 328, distance: 12.7
click at [800, 328] on link "Download" at bounding box center [810, 324] width 81 height 27
drag, startPoint x: 730, startPoint y: 330, endPoint x: 702, endPoint y: 324, distance: 28.9
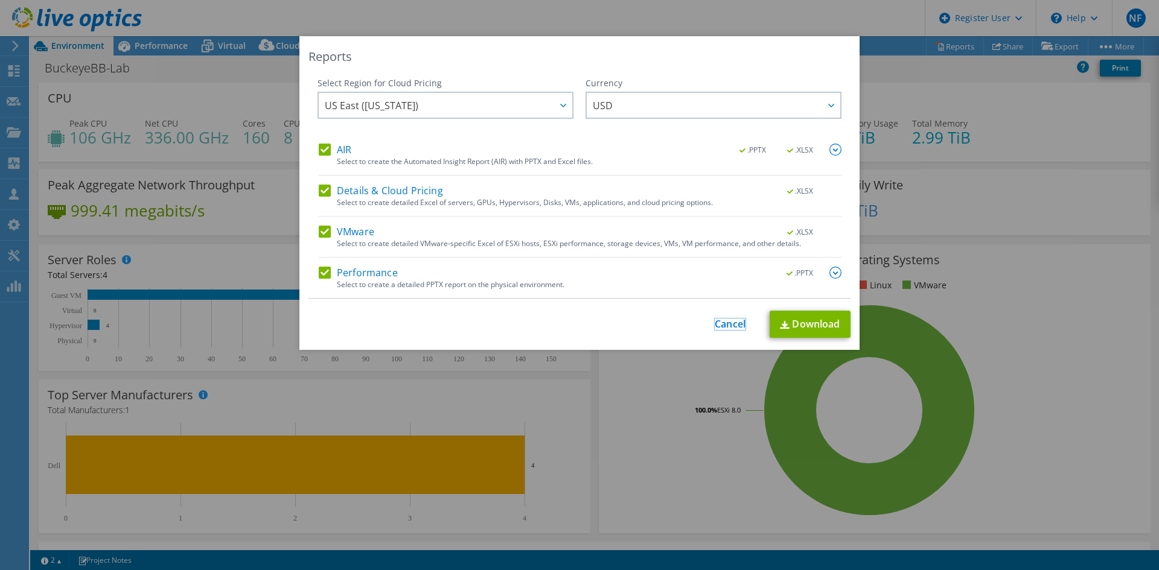
click at [730, 329] on link "Cancel" at bounding box center [730, 324] width 31 height 11
